Goal: Book appointment/travel/reservation

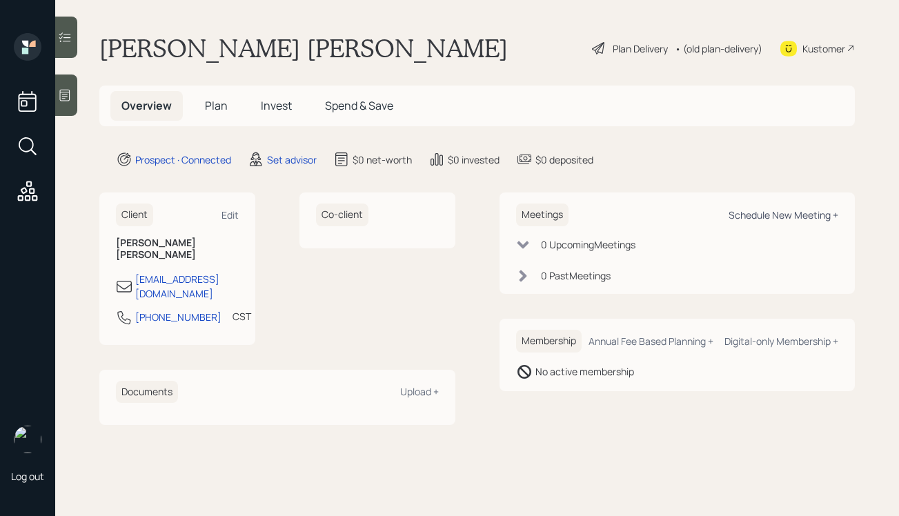
click at [750, 210] on div "Schedule New Meeting +" at bounding box center [783, 214] width 110 height 13
select select "round-[PERSON_NAME]"
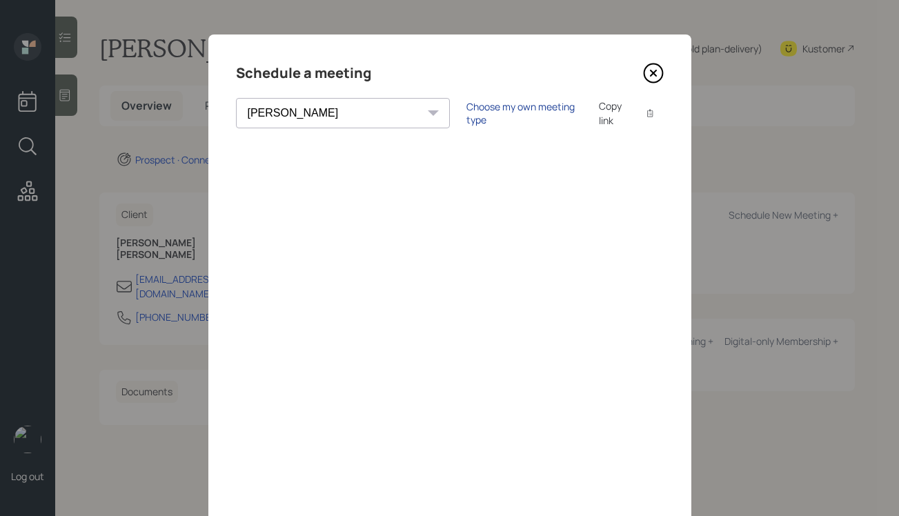
click at [466, 116] on div "Choose my own meeting type" at bounding box center [524, 113] width 116 height 26
click at [654, 64] on icon at bounding box center [652, 73] width 19 height 19
